Goal: Task Accomplishment & Management: Manage account settings

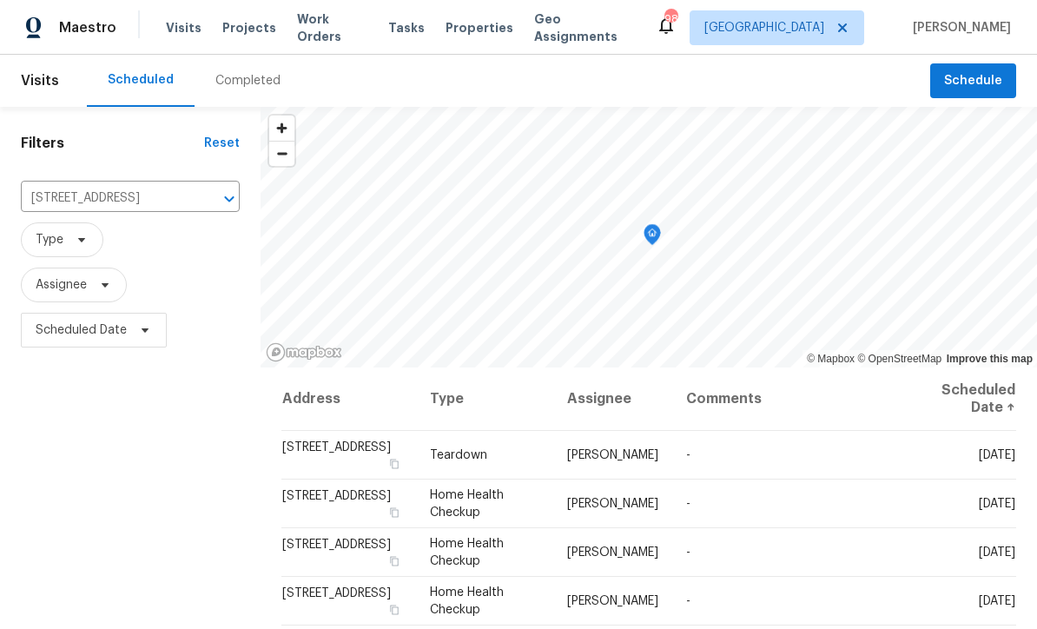
click at [198, 201] on icon "Clear" at bounding box center [206, 198] width 17 height 17
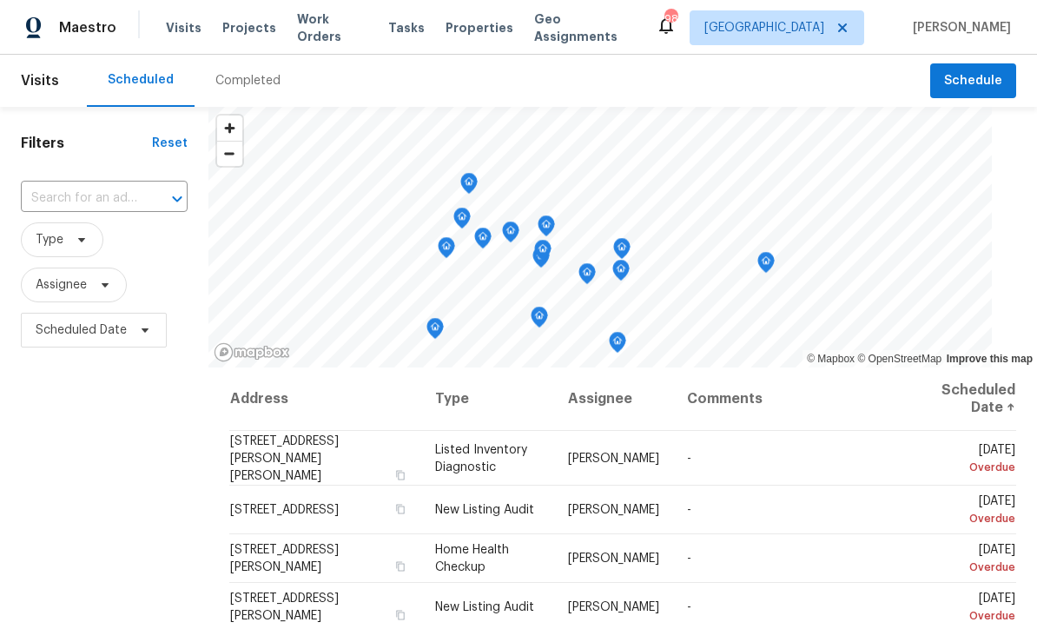
click at [76, 201] on input "text" at bounding box center [80, 198] width 118 height 27
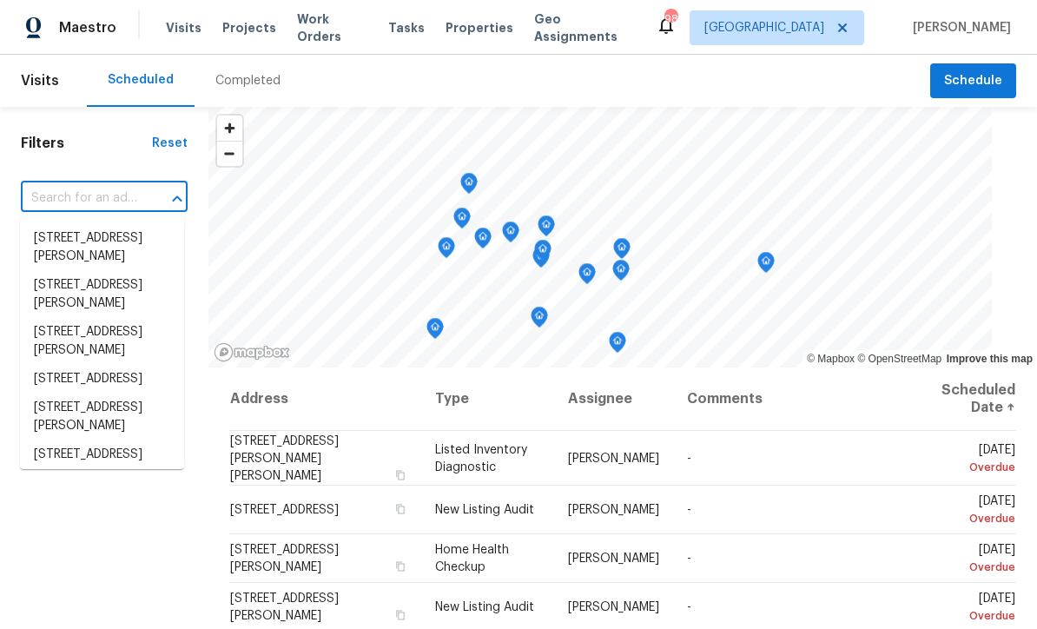
click at [51, 200] on input "text" at bounding box center [80, 198] width 118 height 27
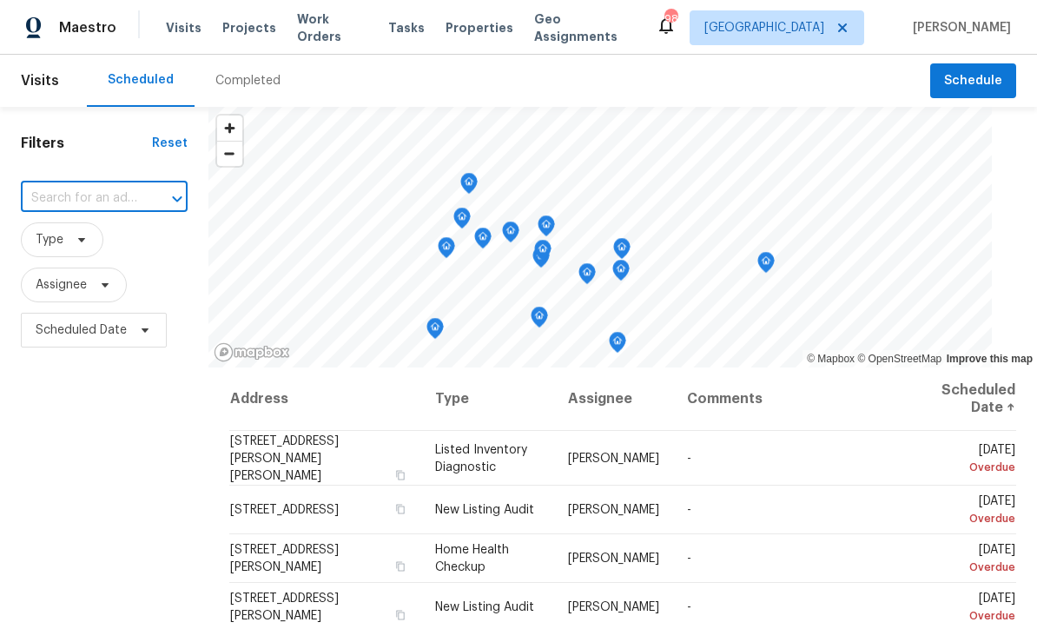
paste input "[STREET_ADDRESS]"
type input "[STREET_ADDRESS]"
click at [64, 236] on li "[STREET_ADDRESS]" at bounding box center [102, 238] width 164 height 29
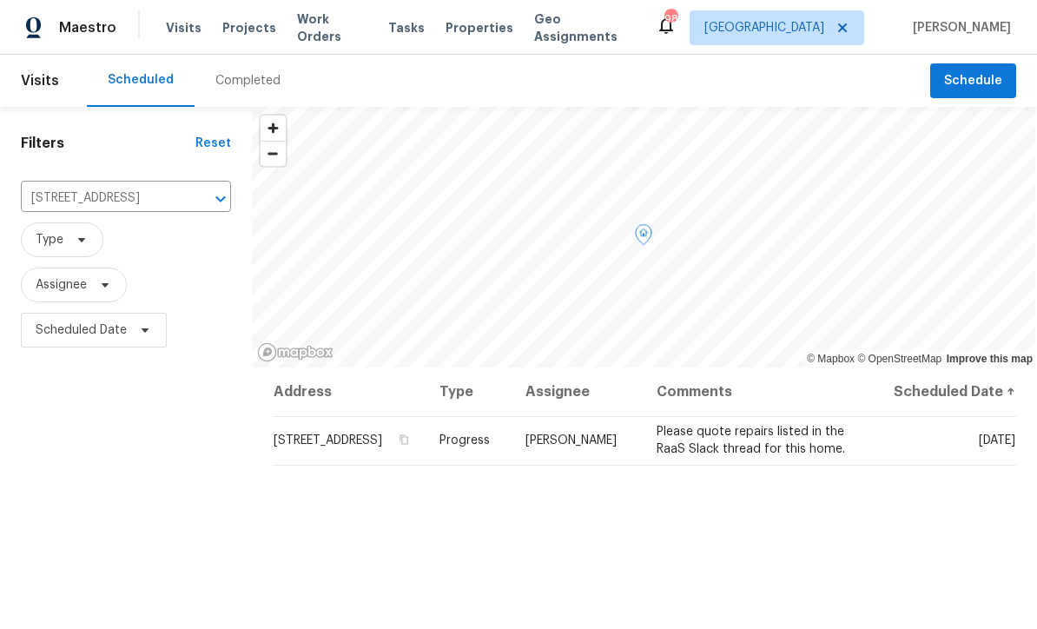
click at [0, 0] on icon at bounding box center [0, 0] width 0 height 0
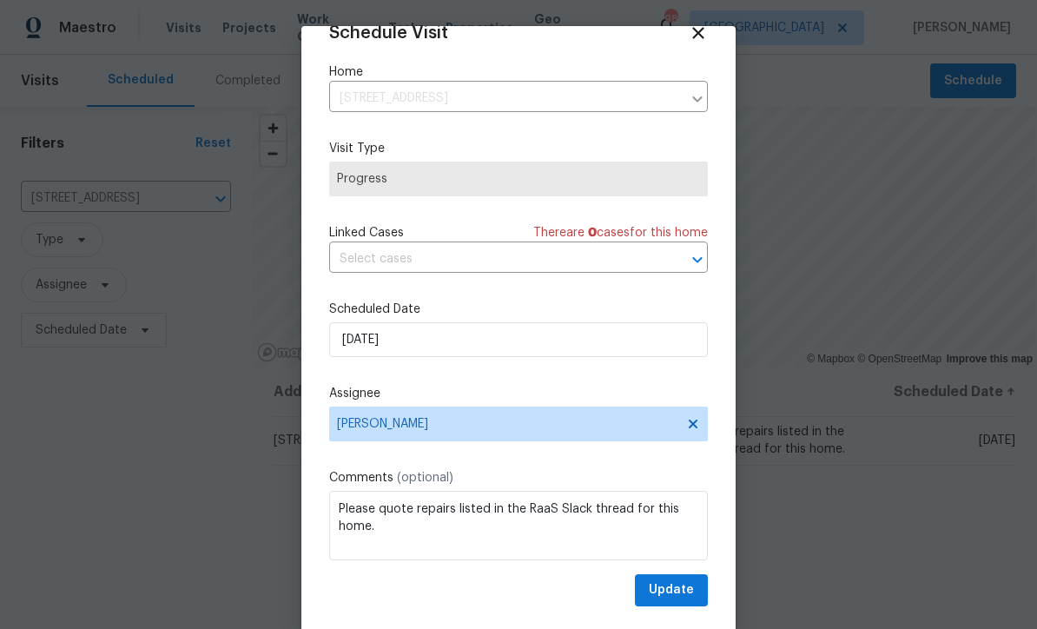
scroll to position [34, 0]
click at [405, 531] on textarea "Please quote repairs listed in the RaaS Slack thread for this home." at bounding box center [518, 525] width 379 height 69
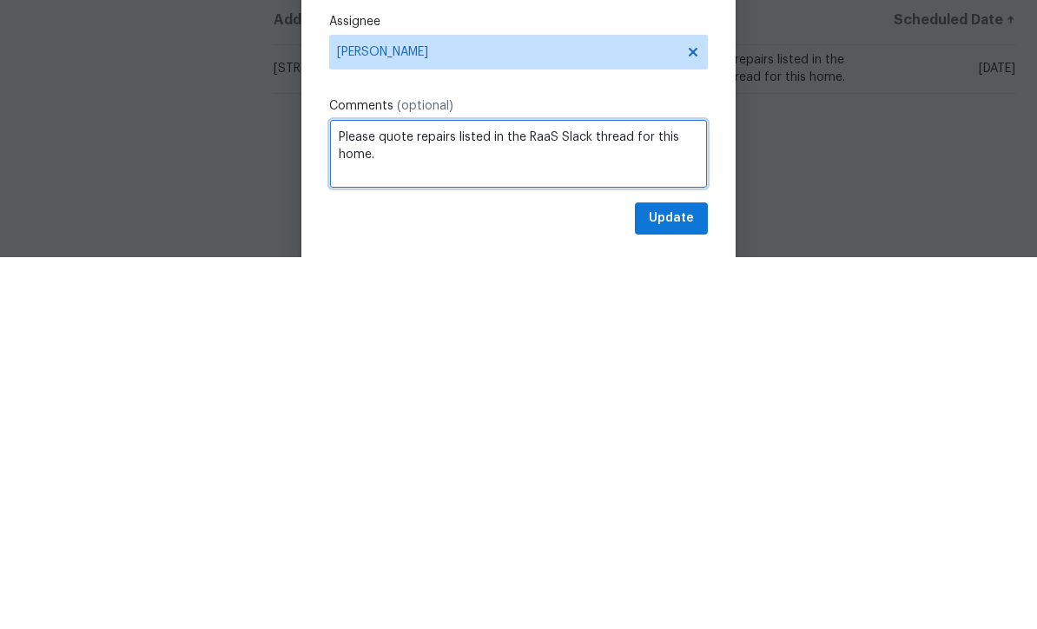
paste textarea "Hello [PERSON_NAME], we have a new house assigned as one of our listing pilot h…"
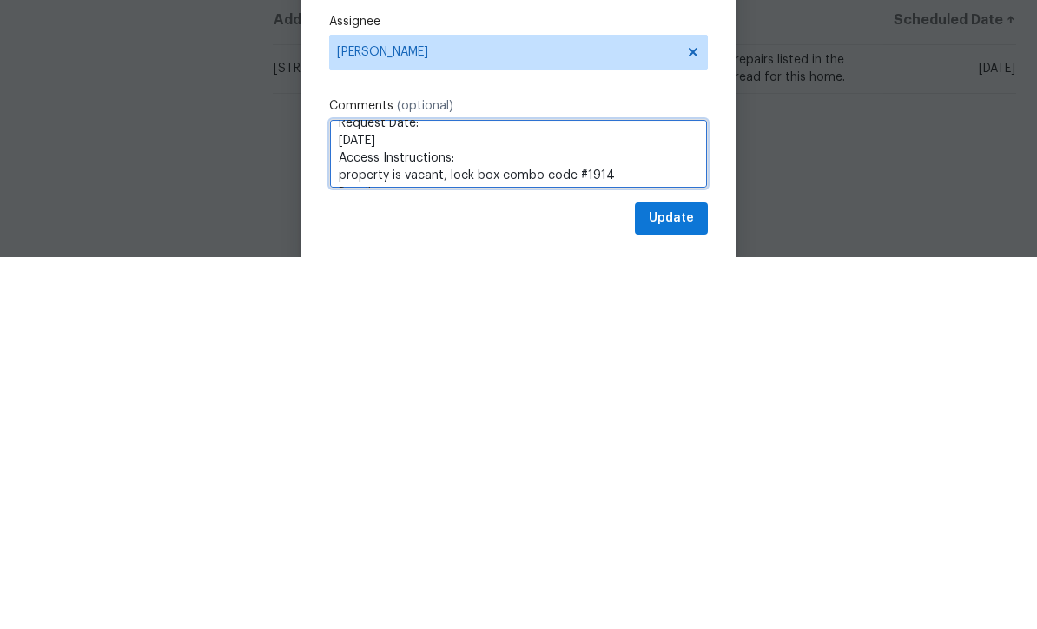
scroll to position [168, 0]
click at [417, 491] on textarea "Please quote repairs listed in the RaaS Slack thread for this home. Hello [PERS…" at bounding box center [518, 525] width 379 height 69
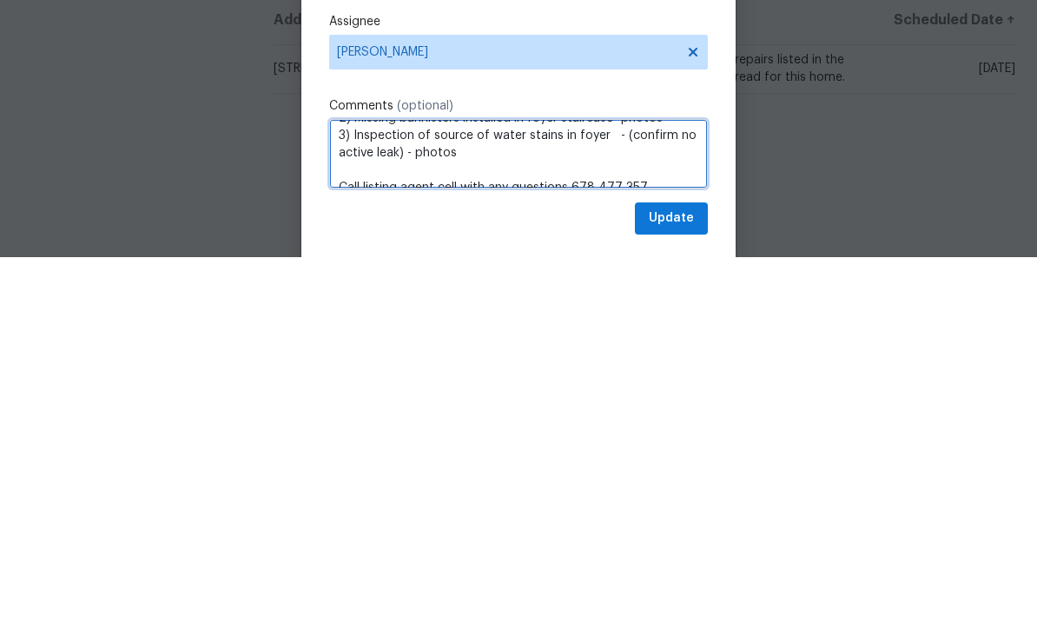
scroll to position [159, 0]
type textarea "Please quote repairs listed in the RaaS Slack thread for this home. Access Inst…"
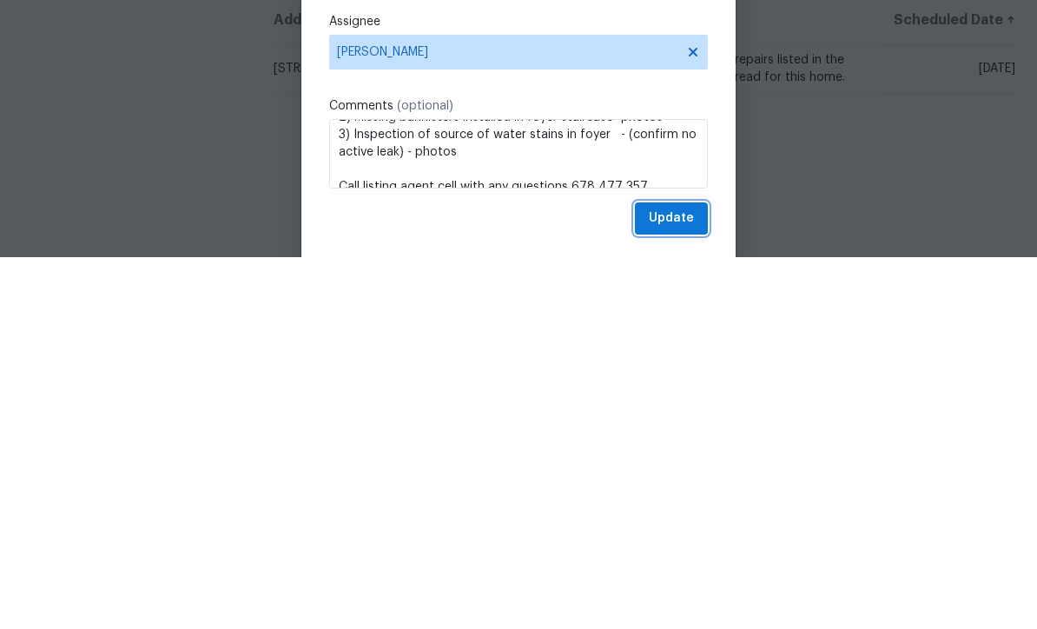
click at [668, 579] on span "Update" at bounding box center [671, 590] width 45 height 22
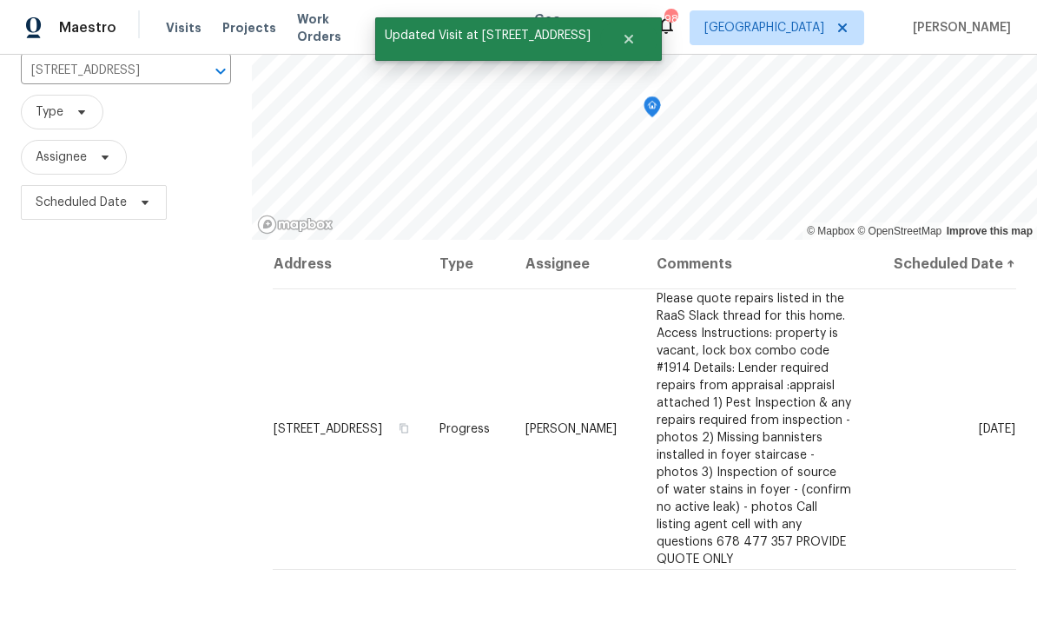
scroll to position [131, 0]
